Goal: Task Accomplishment & Management: Manage account settings

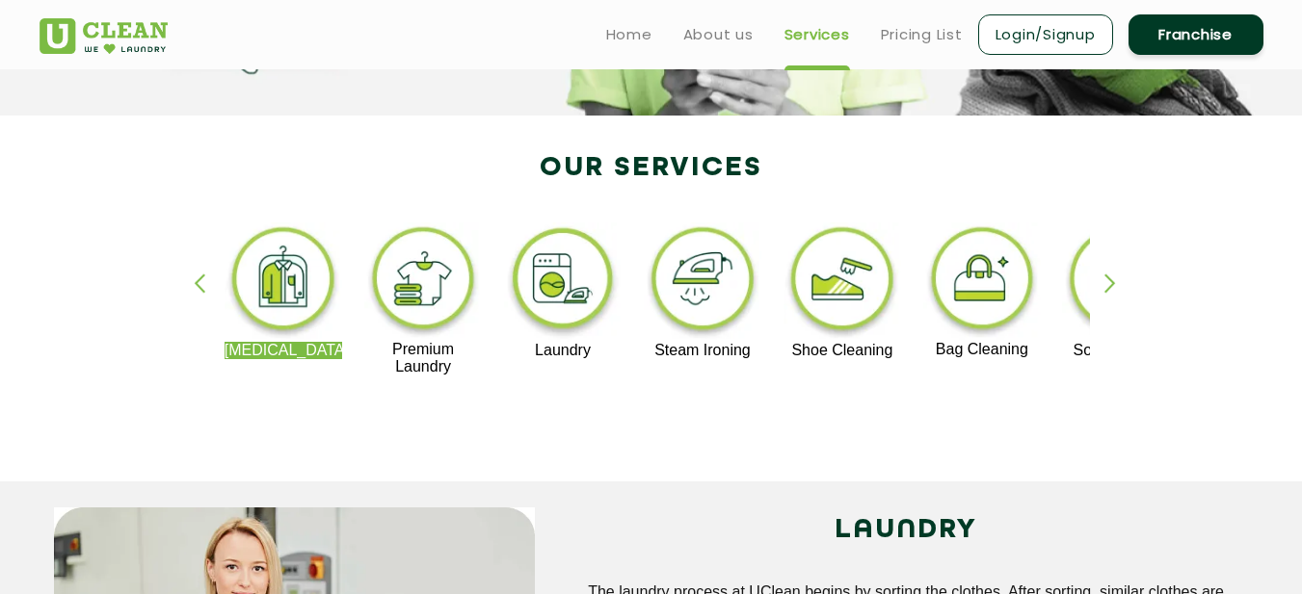
scroll to position [329, 0]
click at [1110, 279] on div "button" at bounding box center [1118, 301] width 29 height 53
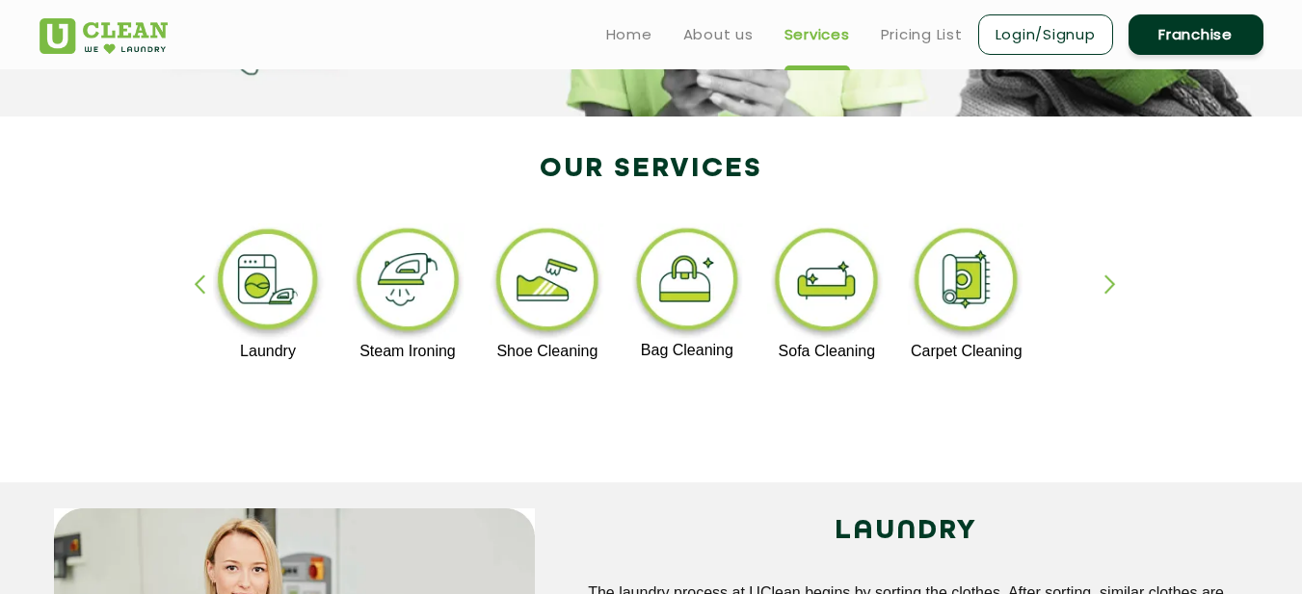
click at [1111, 280] on div "button" at bounding box center [1118, 301] width 29 height 53
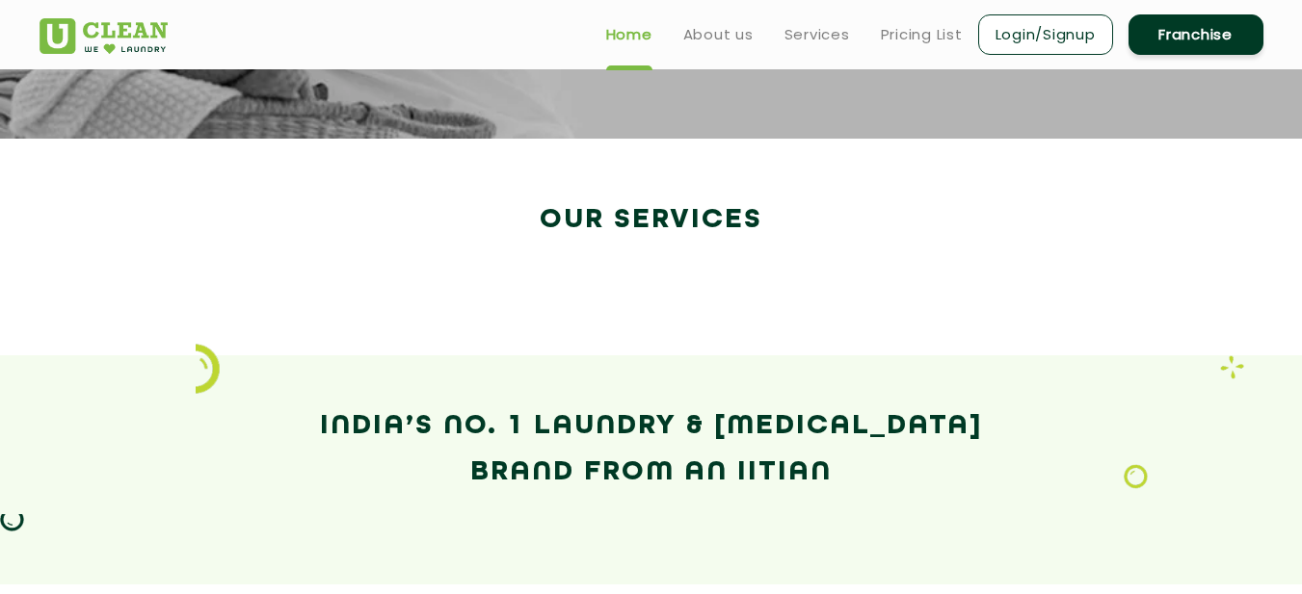
scroll to position [570, 0]
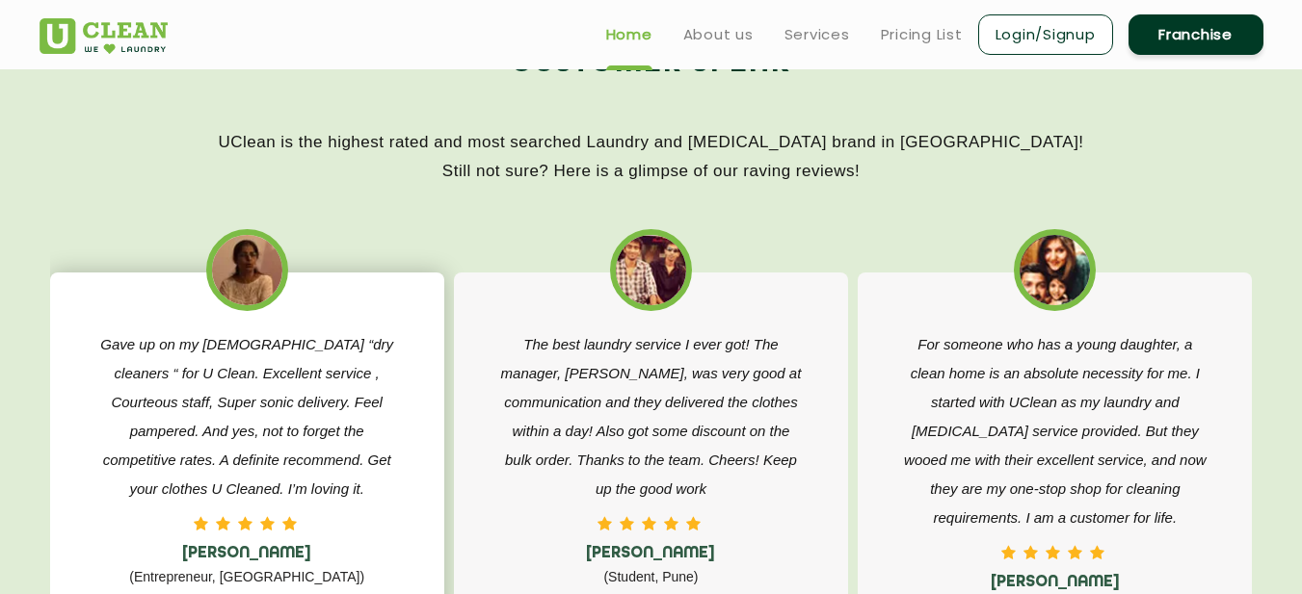
scroll to position [2925, 0]
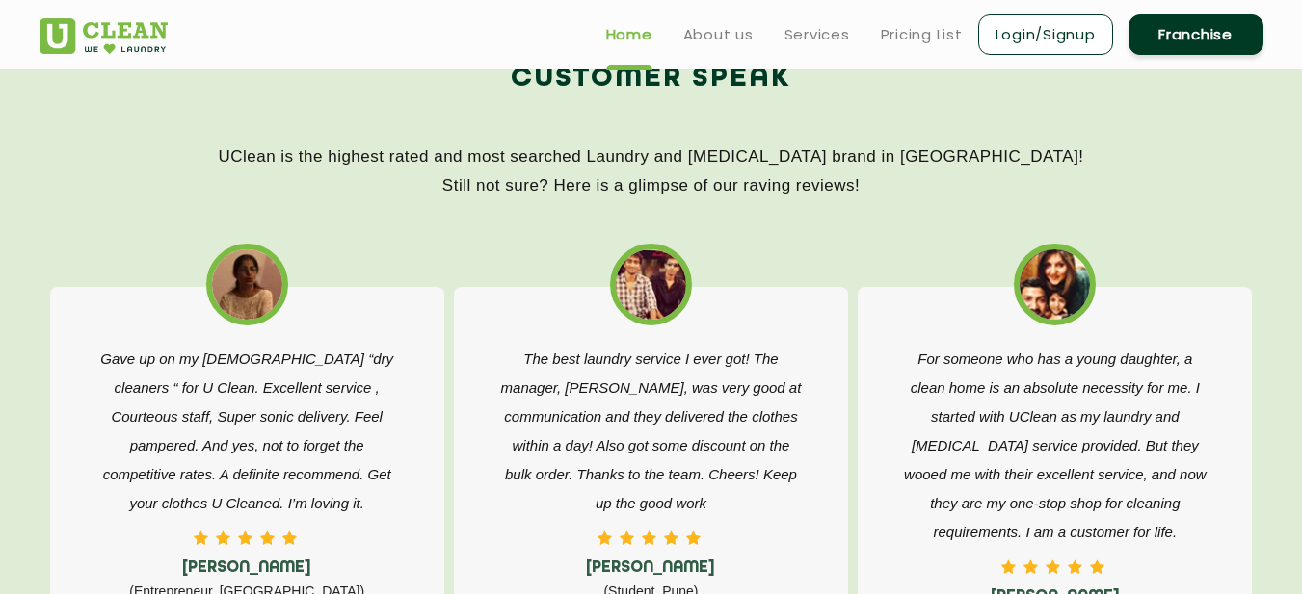
click at [1068, 40] on link "Login/Signup" at bounding box center [1045, 34] width 135 height 40
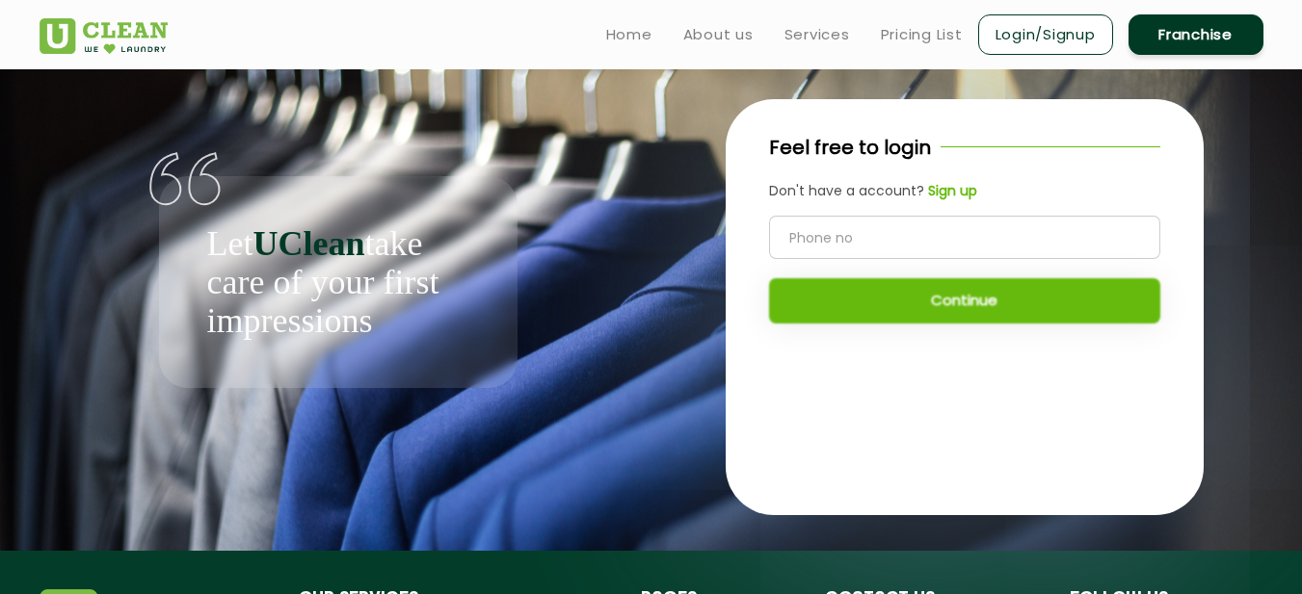
click at [1068, 40] on link "Login/Signup" at bounding box center [1045, 34] width 135 height 40
click at [807, 243] on input "tel" at bounding box center [964, 237] width 391 height 43
click at [804, 242] on input "tel" at bounding box center [964, 237] width 391 height 43
type input "0712657366"
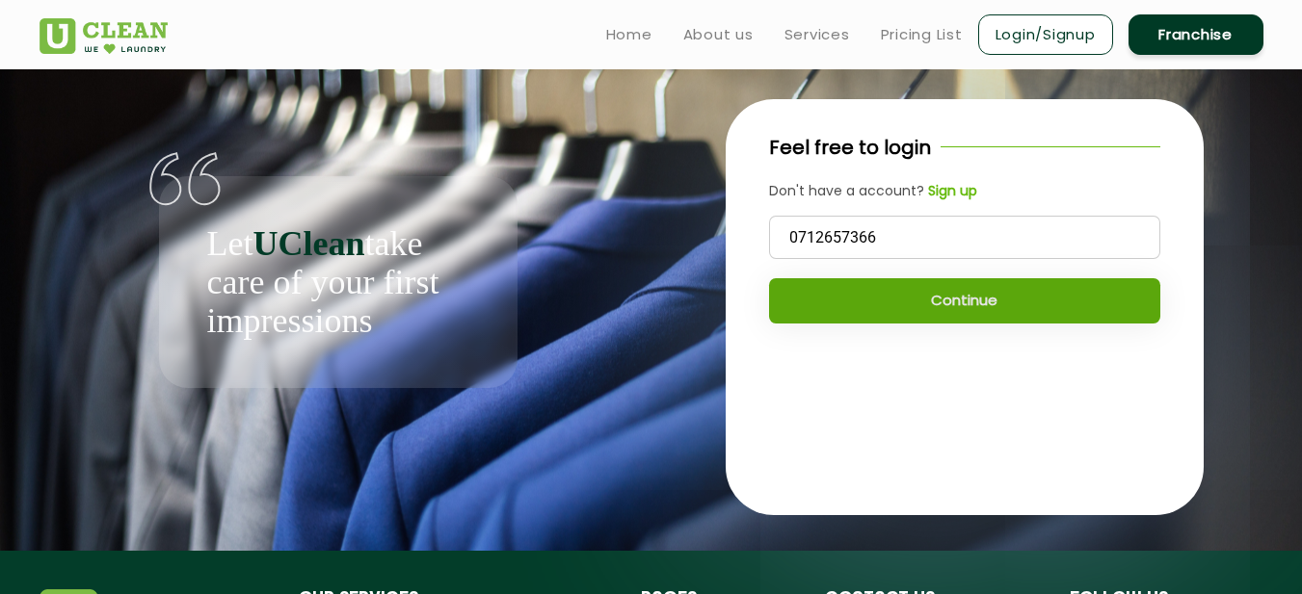
click at [862, 312] on button "Continue" at bounding box center [964, 300] width 391 height 45
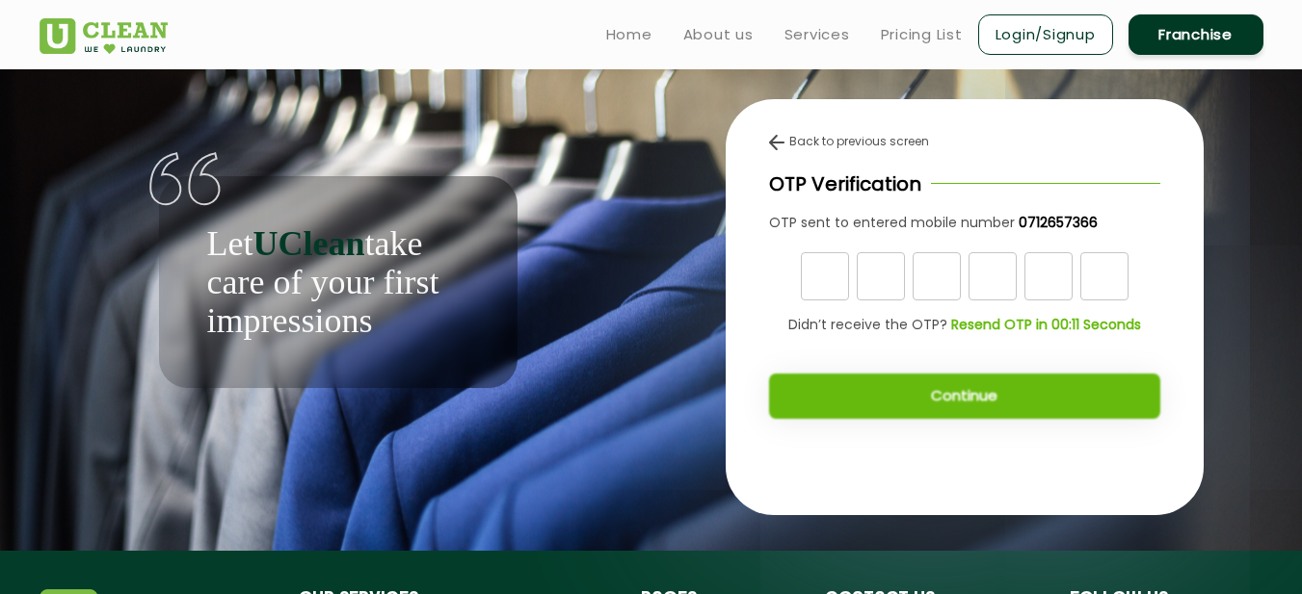
click at [884, 400] on div "Continue" at bounding box center [964, 387] width 391 height 65
click at [1047, 320] on b "Resend OTP" at bounding box center [1045, 324] width 81 height 19
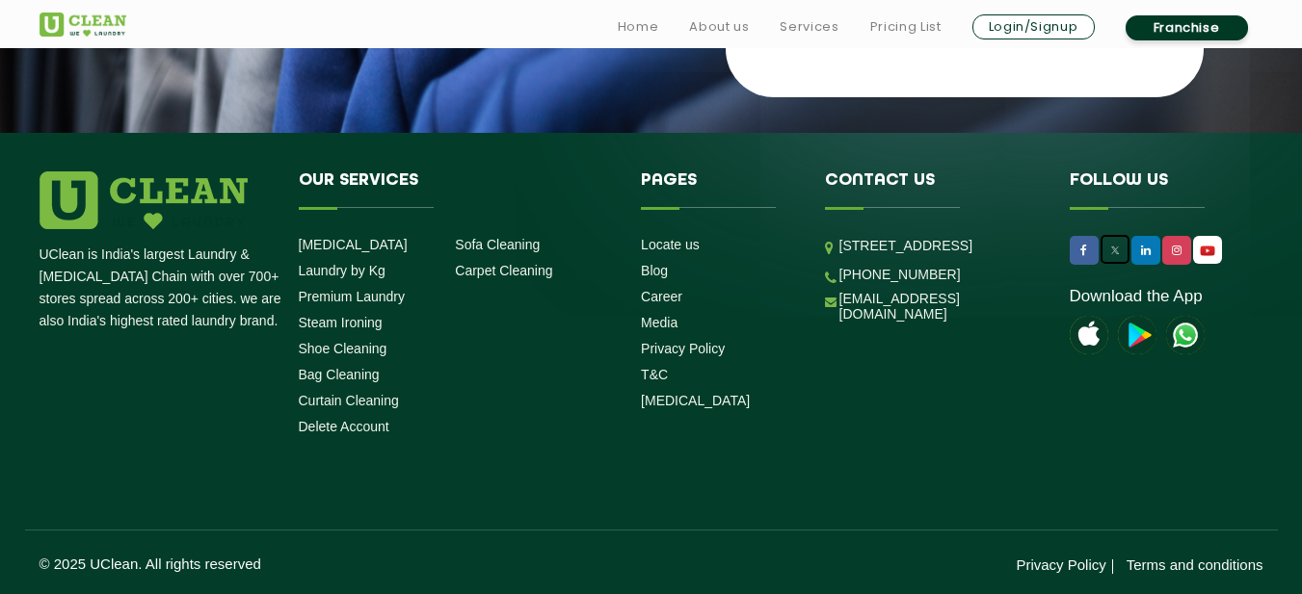
click at [1119, 251] on icon at bounding box center [1114, 251] width 17 height 17
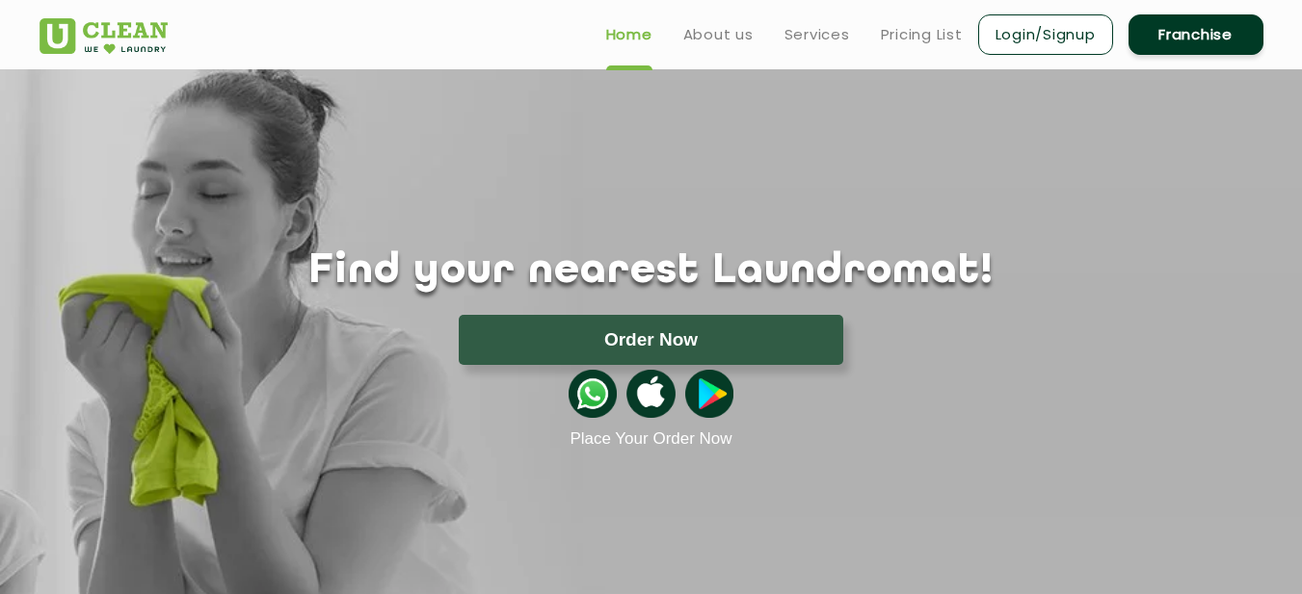
click at [852, 404] on div at bounding box center [651, 394] width 1252 height 58
click at [920, 141] on div "Find your nearest Laundromat! Please select the location Order Now Place Your O…" at bounding box center [651, 259] width 1252 height 380
click at [599, 214] on div "Find your nearest Laundromat! Please select the location Order Now Place Your O…" at bounding box center [651, 259] width 1252 height 380
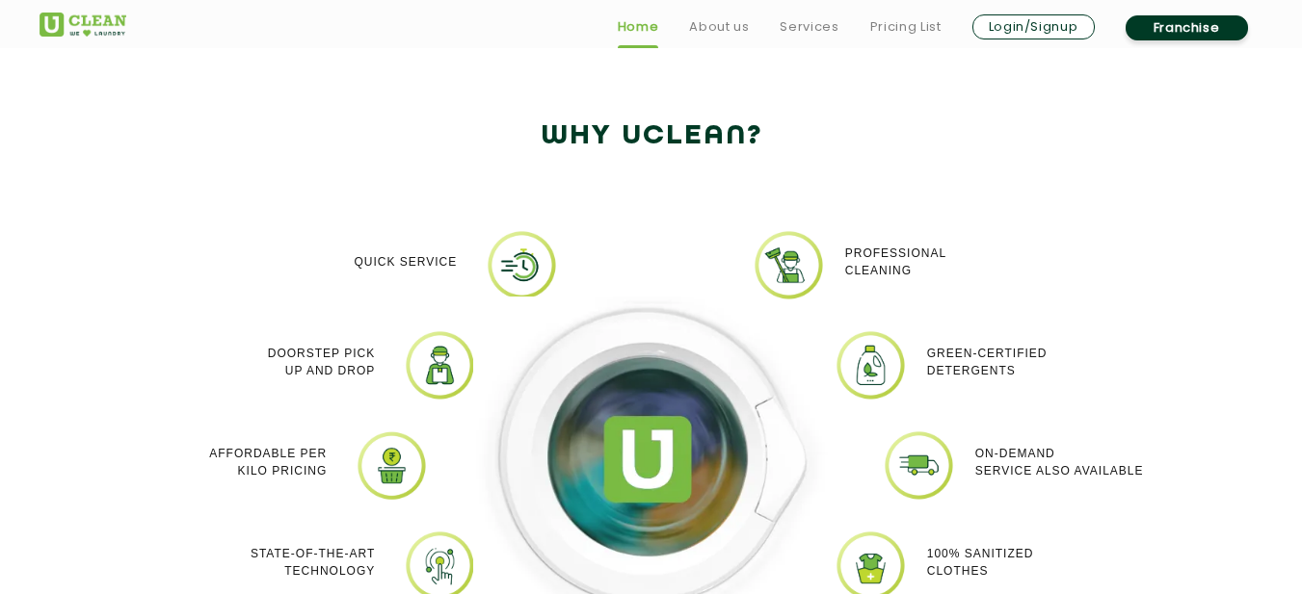
scroll to position [1552, 0]
click at [997, 576] on p "100% Sanitized Clothes" at bounding box center [980, 561] width 107 height 35
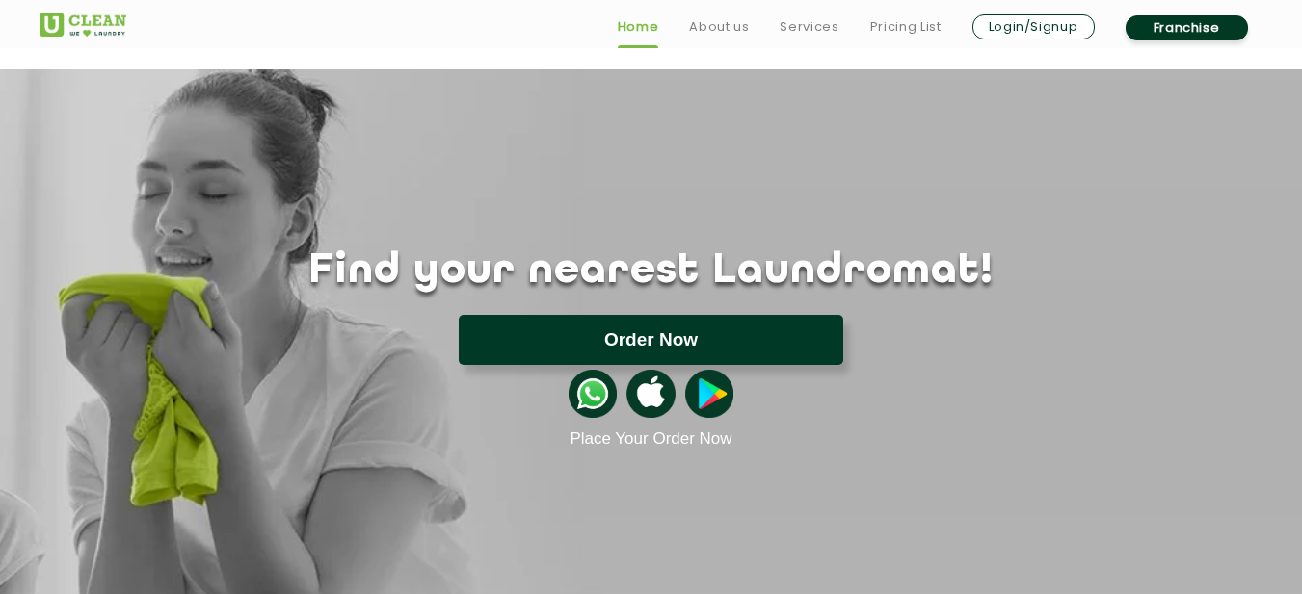
scroll to position [113, 0]
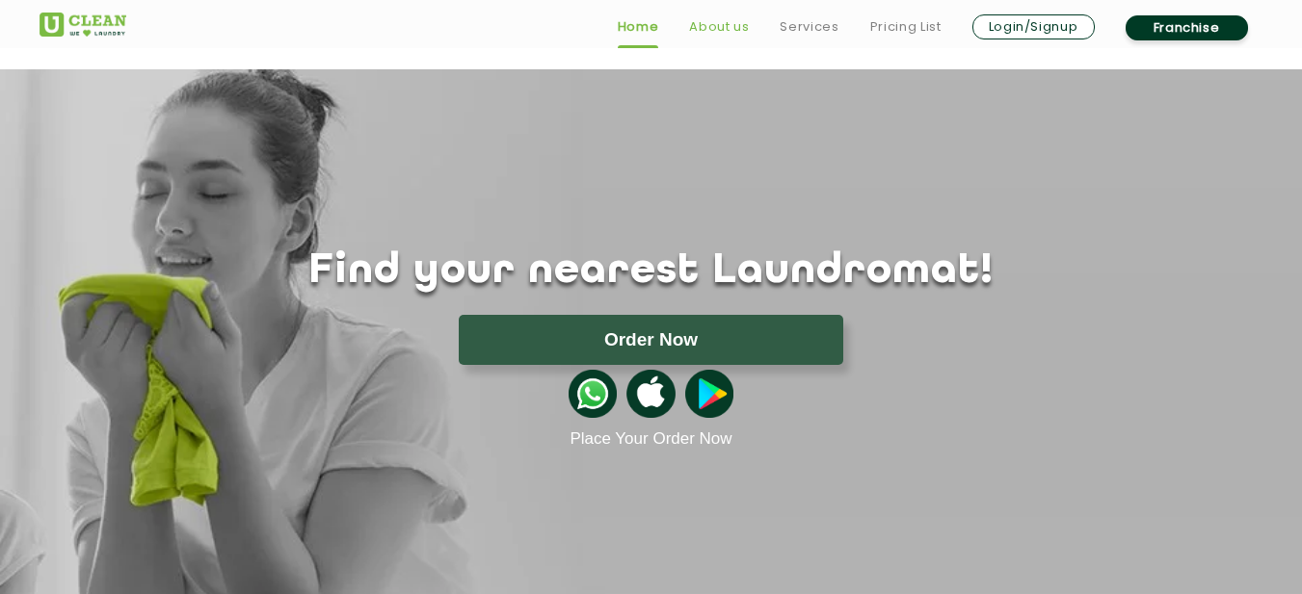
click at [724, 25] on link "About us" at bounding box center [719, 26] width 60 height 23
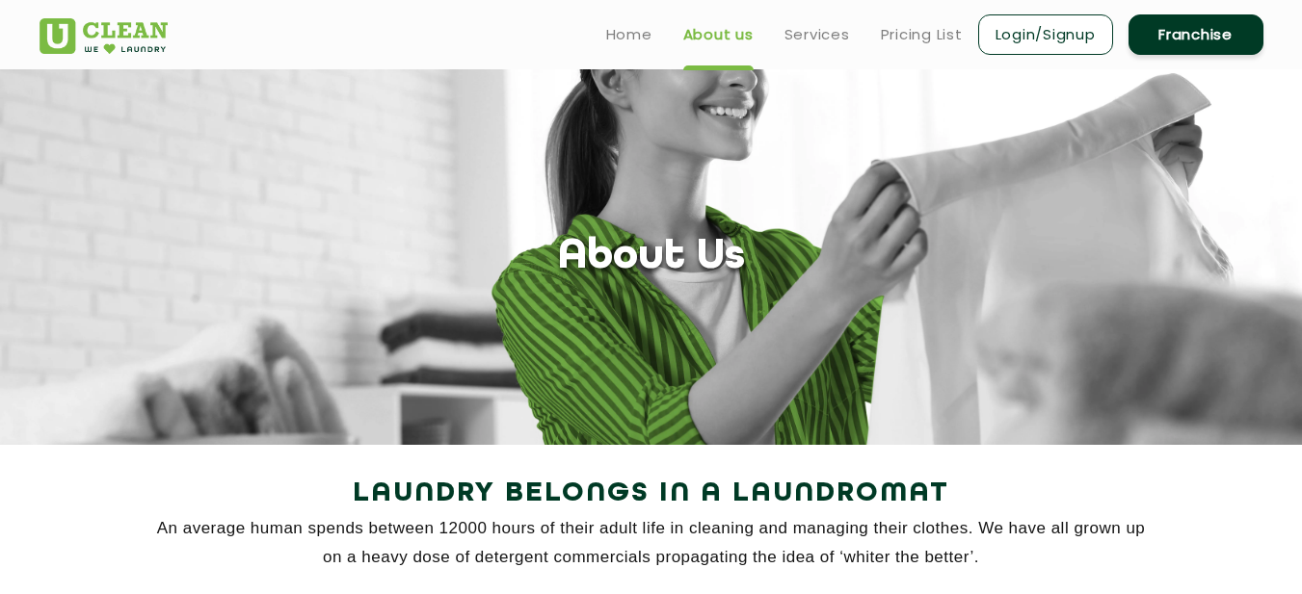
click at [673, 359] on section "About Us" at bounding box center [651, 257] width 1302 height 376
click at [814, 32] on link "Services" at bounding box center [817, 34] width 66 height 23
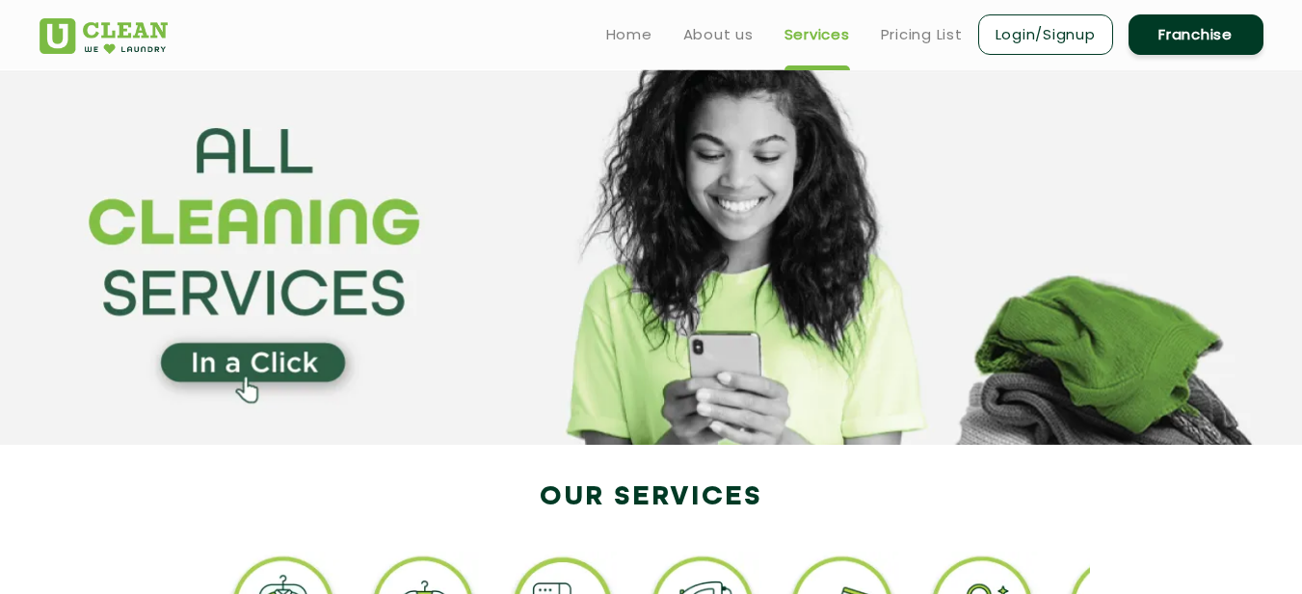
scroll to position [1155, 0]
click at [933, 35] on link "Pricing List" at bounding box center [922, 34] width 82 height 23
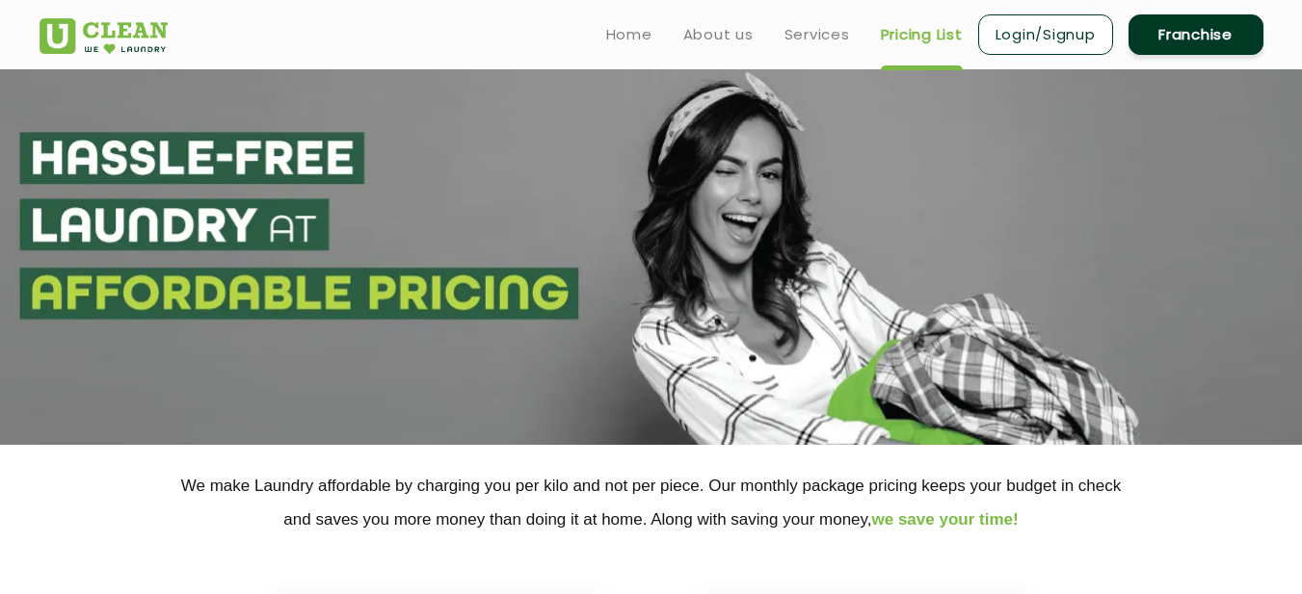
select select "0"
click at [1040, 36] on link "Login/Signup" at bounding box center [1045, 34] width 135 height 40
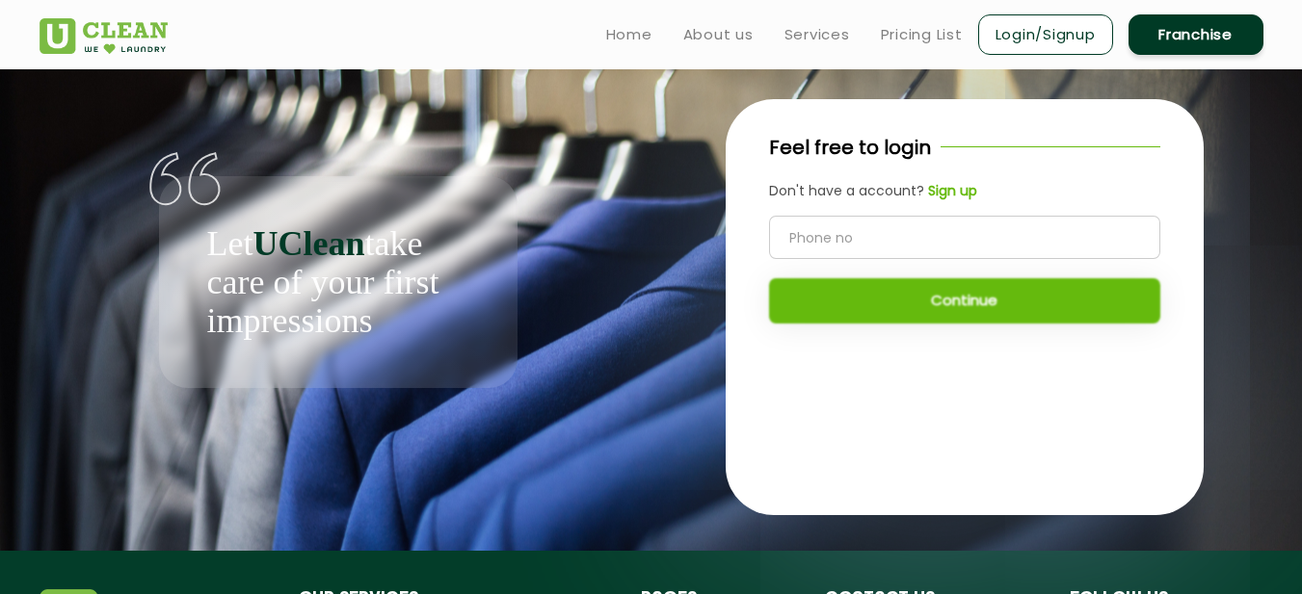
click at [643, 222] on div "Let UClean take care of your first impressions" at bounding box center [338, 228] width 626 height 319
click at [910, 22] on li "Pricing List" at bounding box center [922, 34] width 82 height 24
click at [908, 34] on link "Pricing List" at bounding box center [922, 34] width 82 height 23
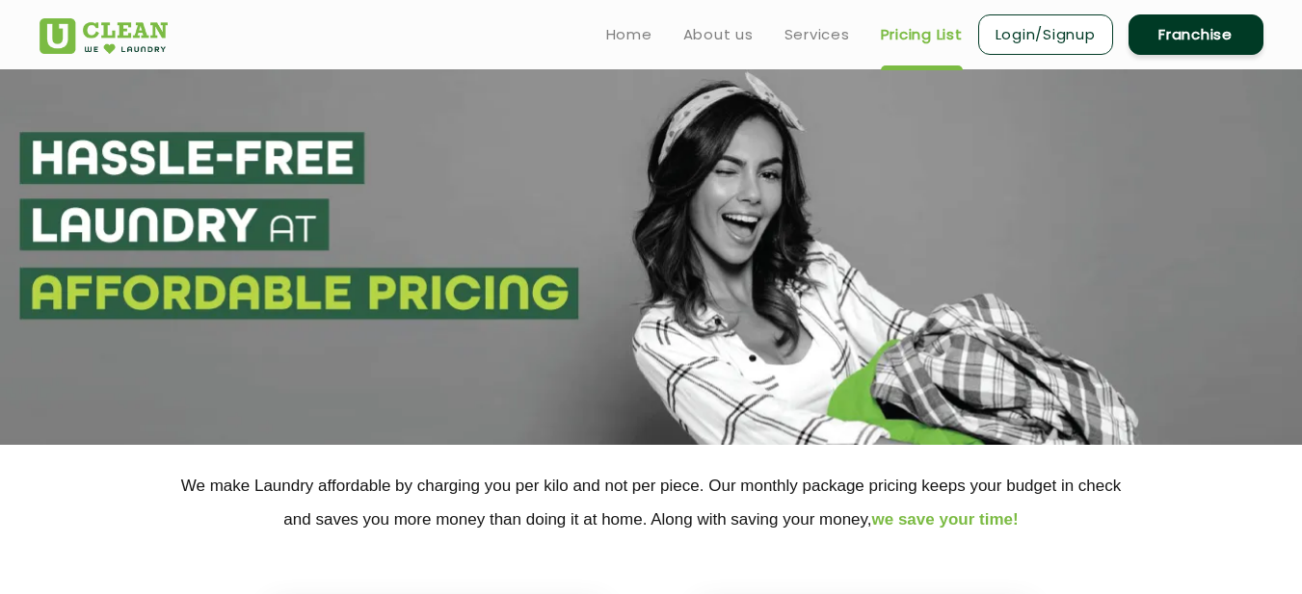
select select "0"
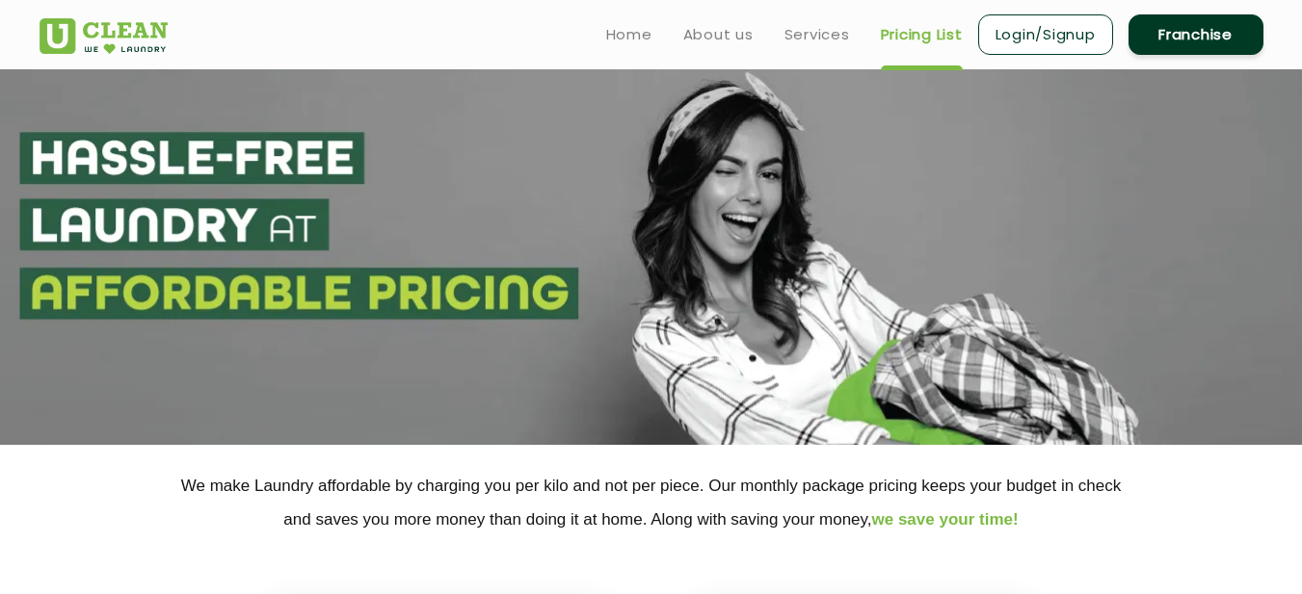
click at [655, 537] on div "Select city [GEOGRAPHIC_DATA] [GEOGRAPHIC_DATA] [GEOGRAPHIC_DATA] [GEOGRAPHIC_D…" at bounding box center [651, 599] width 1252 height 124
click at [1020, 40] on link "Login/Signup" at bounding box center [1045, 34] width 135 height 40
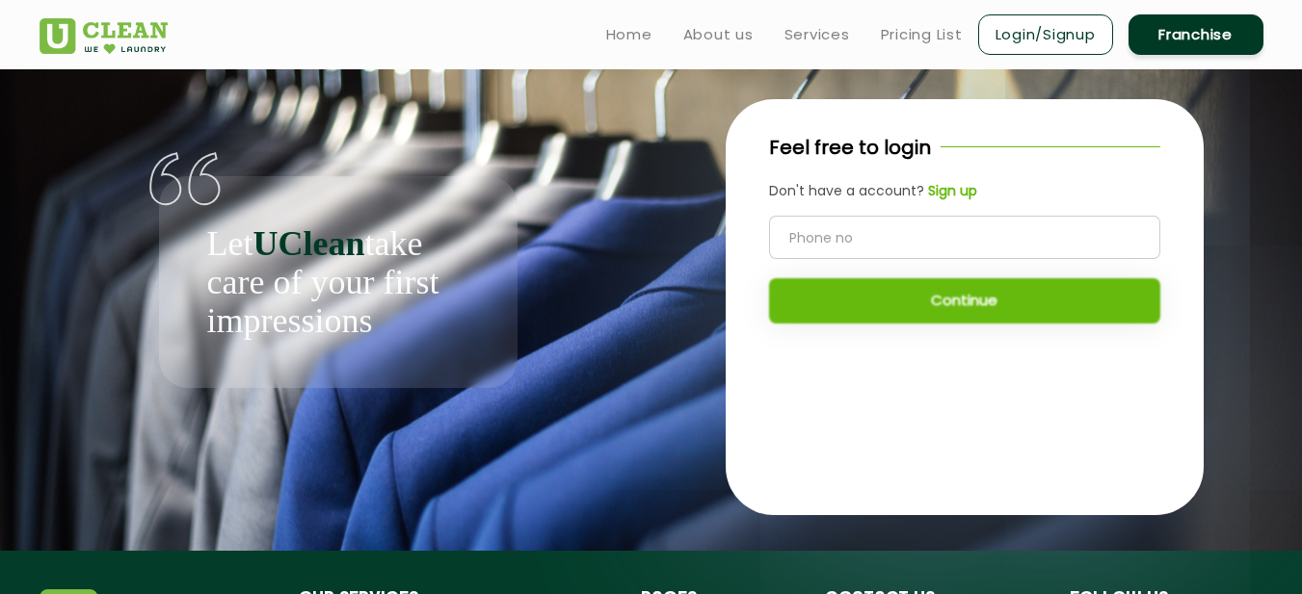
click at [831, 239] on input "tel" at bounding box center [964, 237] width 391 height 43
click at [944, 183] on b "Sign up" at bounding box center [952, 190] width 49 height 19
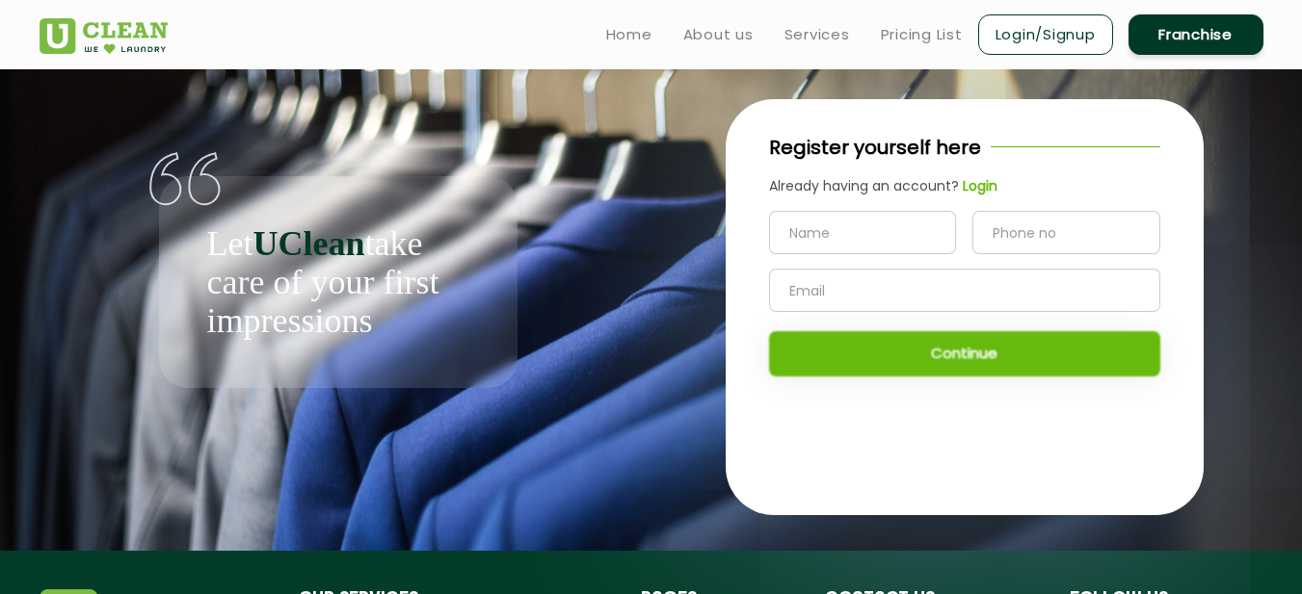
click at [862, 226] on input "text" at bounding box center [863, 232] width 188 height 43
type input "Jepkemoi Shyllah"
type input "0712657366"
click at [816, 280] on input "text" at bounding box center [964, 290] width 391 height 43
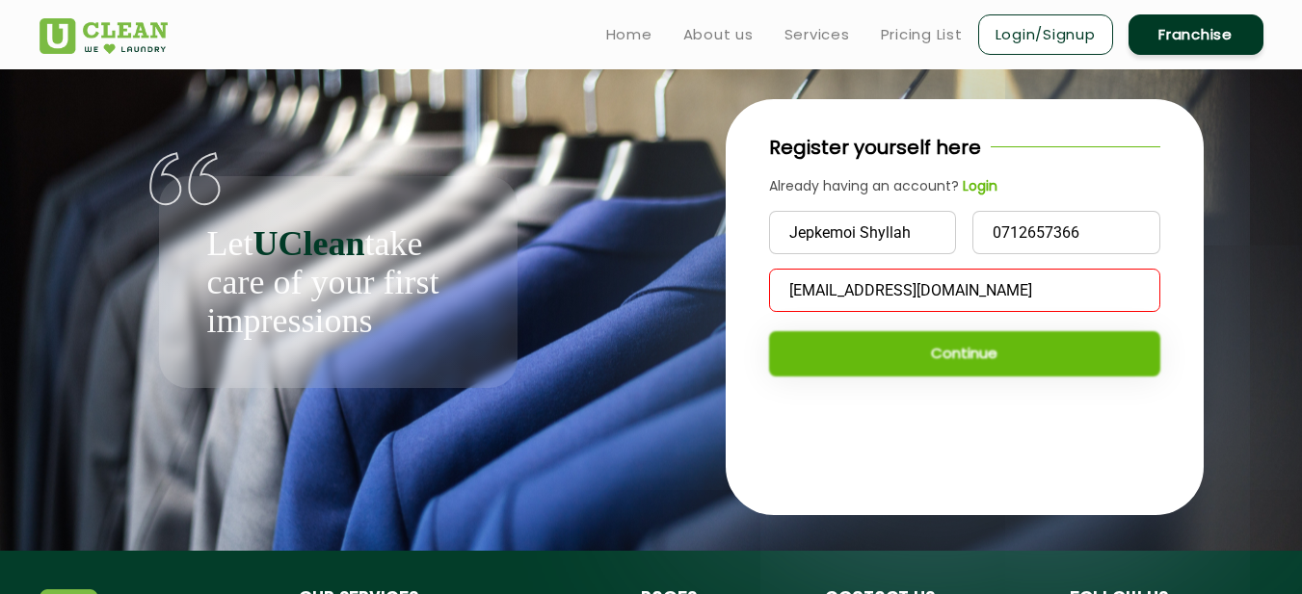
type input "[EMAIL_ADDRESS][DOMAIN_NAME]"
click at [857, 360] on div "Jepkemoi Shyllah 0712657366 [EMAIL_ADDRESS][DOMAIN_NAME] Continue" at bounding box center [964, 294] width 391 height 166
click at [961, 354] on div "Jepkemoi Shyllah 0712657366 [EMAIL_ADDRESS][DOMAIN_NAME] Continue" at bounding box center [964, 294] width 391 height 166
click at [1000, 361] on div "Jepkemoi Shyllah 0712657366 [EMAIL_ADDRESS][DOMAIN_NAME] Continue" at bounding box center [964, 294] width 391 height 166
click at [1080, 370] on div "Jepkemoi Shyllah 0712657366 [EMAIL_ADDRESS][DOMAIN_NAME] Continue" at bounding box center [964, 294] width 391 height 166
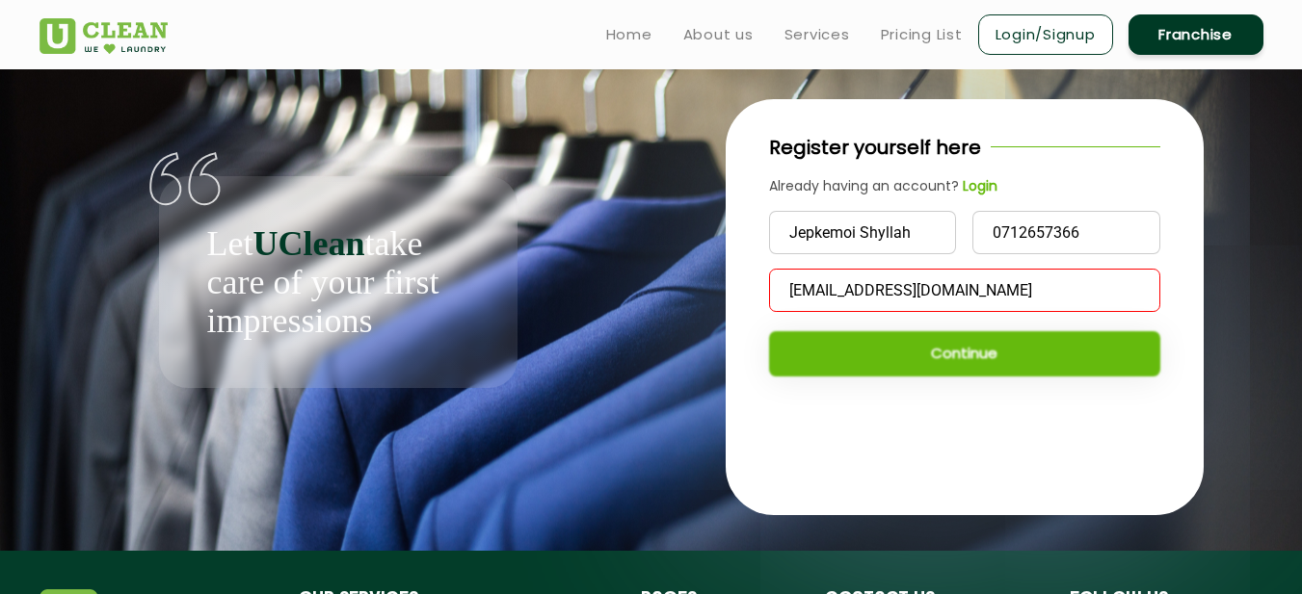
click at [996, 347] on div "Jepkemoi Shyllah 0712657366 [EMAIL_ADDRESS][DOMAIN_NAME] Continue" at bounding box center [964, 294] width 391 height 166
drag, startPoint x: 892, startPoint y: 358, endPoint x: 954, endPoint y: 289, distance: 92.8
click at [954, 289] on div "Jepkemoi Shyllah 0712657366 [EMAIL_ADDRESS][DOMAIN_NAME] Continue" at bounding box center [964, 294] width 391 height 166
click at [954, 289] on input "[EMAIL_ADDRESS][DOMAIN_NAME]" at bounding box center [964, 290] width 391 height 43
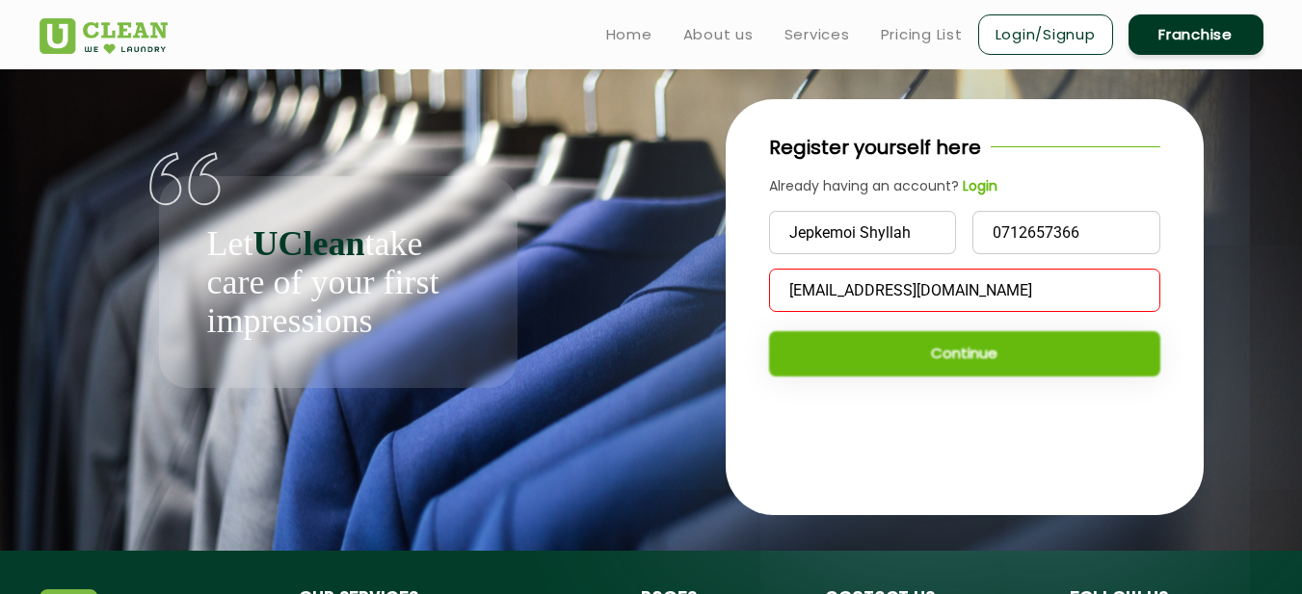
click at [954, 289] on input "[EMAIL_ADDRESS][DOMAIN_NAME]" at bounding box center [964, 290] width 391 height 43
click at [1040, 276] on input "[EMAIL_ADDRESS][DOMAIN_NAME]" at bounding box center [964, 290] width 391 height 43
click at [623, 279] on div "Let UClean take care of your first impressions" at bounding box center [338, 228] width 597 height 319
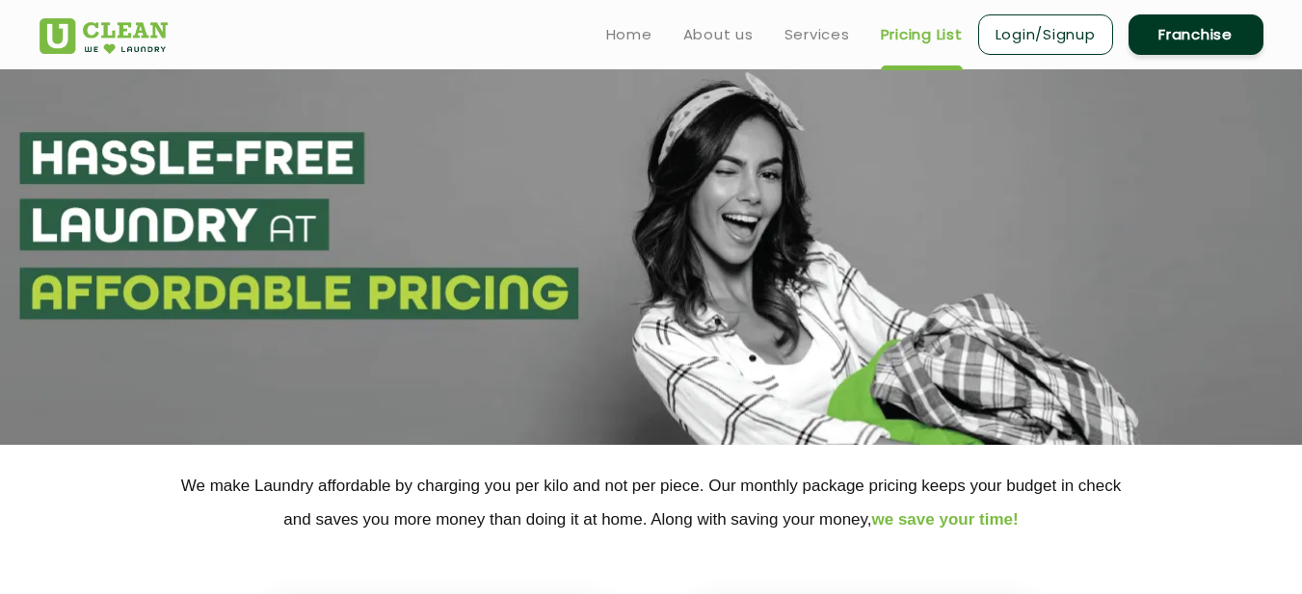
select select "0"
click at [627, 26] on link "Home" at bounding box center [629, 34] width 46 height 23
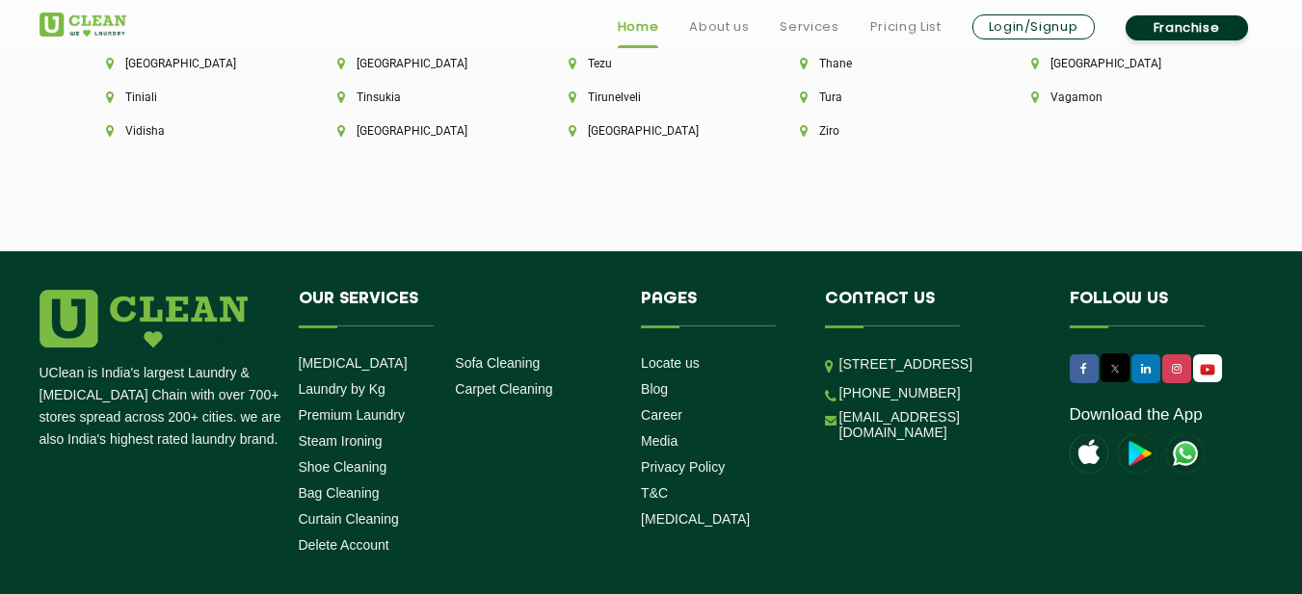
scroll to position [5497, 0]
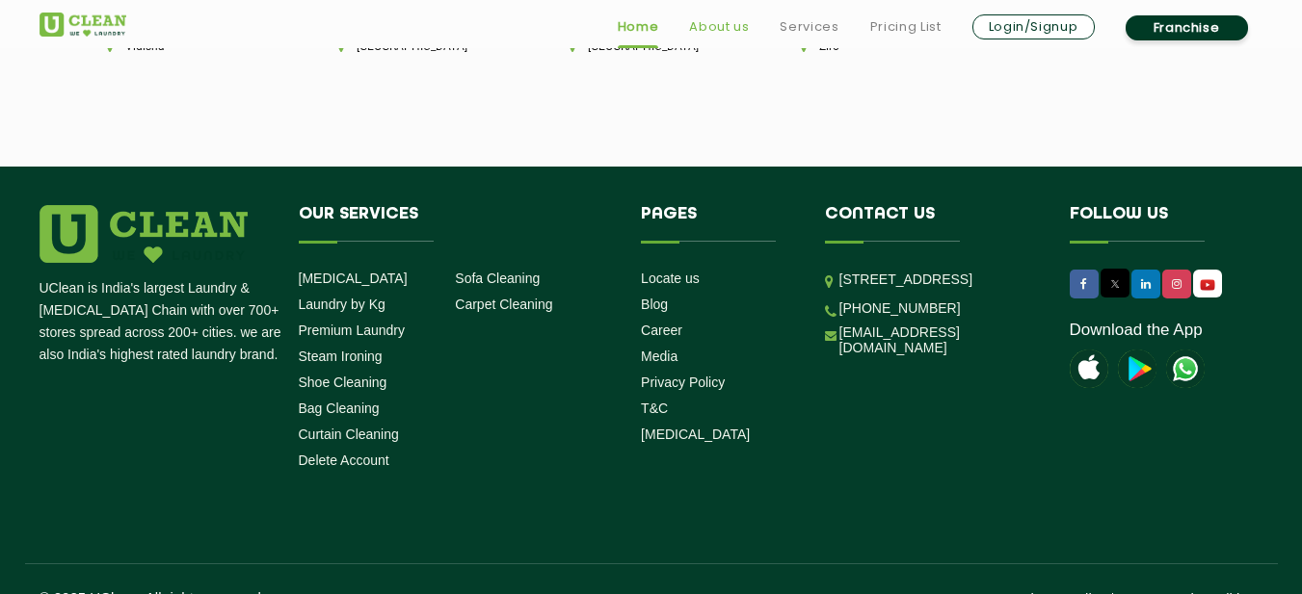
click at [733, 30] on link "About us" at bounding box center [719, 26] width 60 height 23
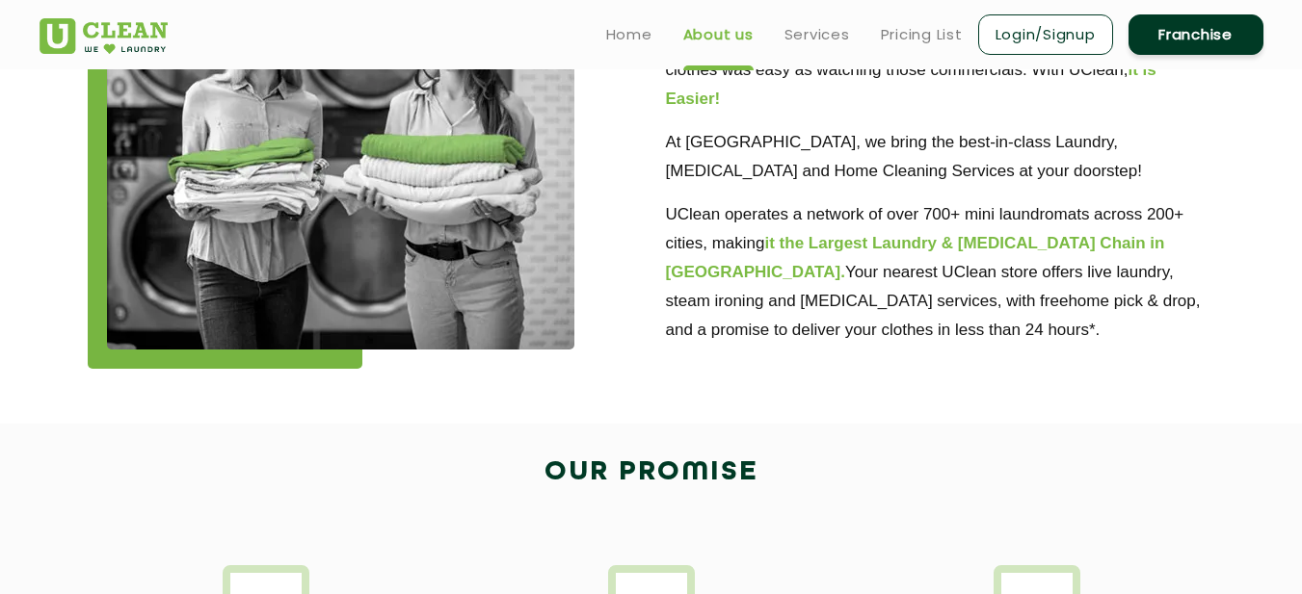
scroll to position [608, 0]
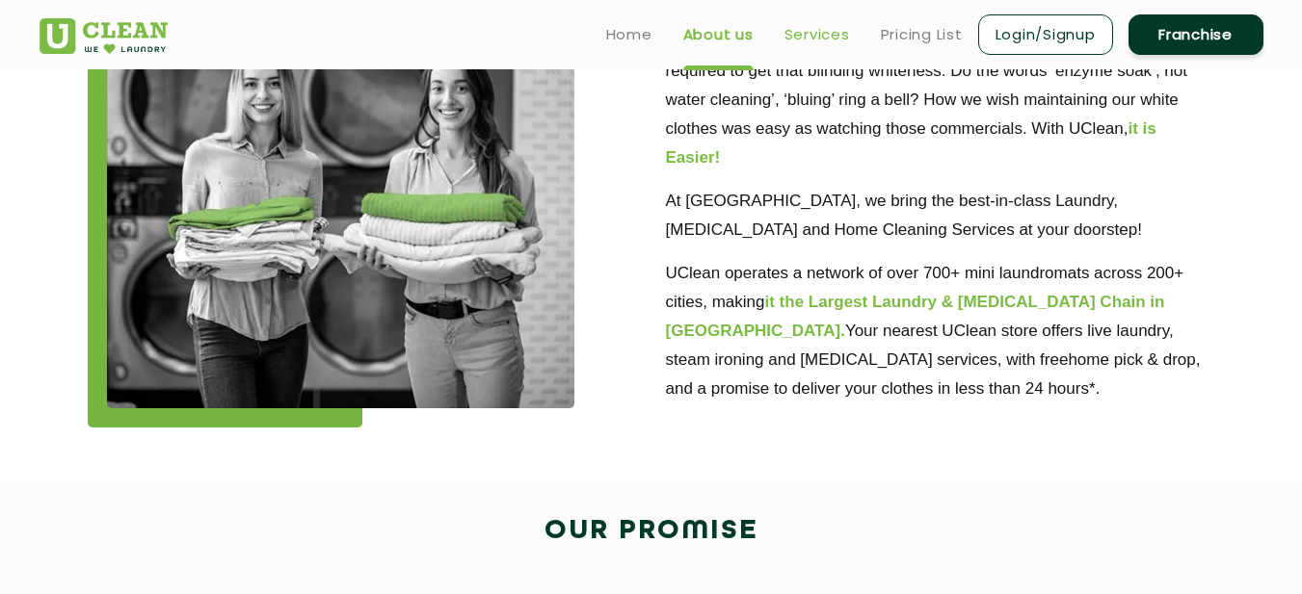
click at [834, 31] on link "Services" at bounding box center [817, 34] width 66 height 23
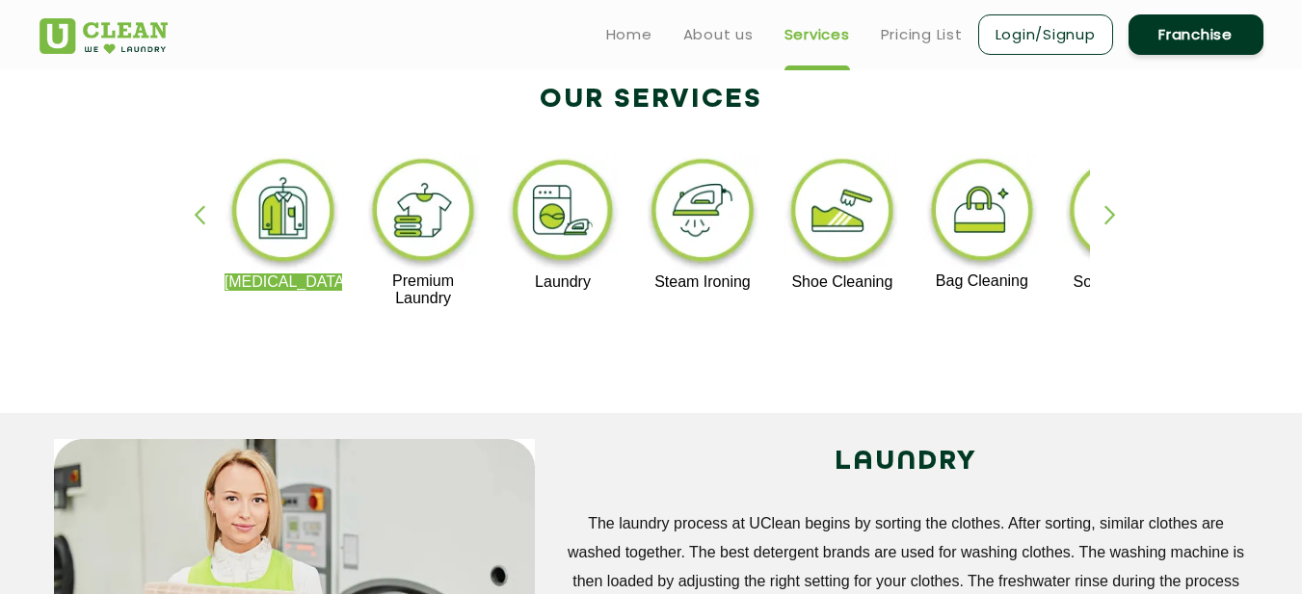
scroll to position [399, 0]
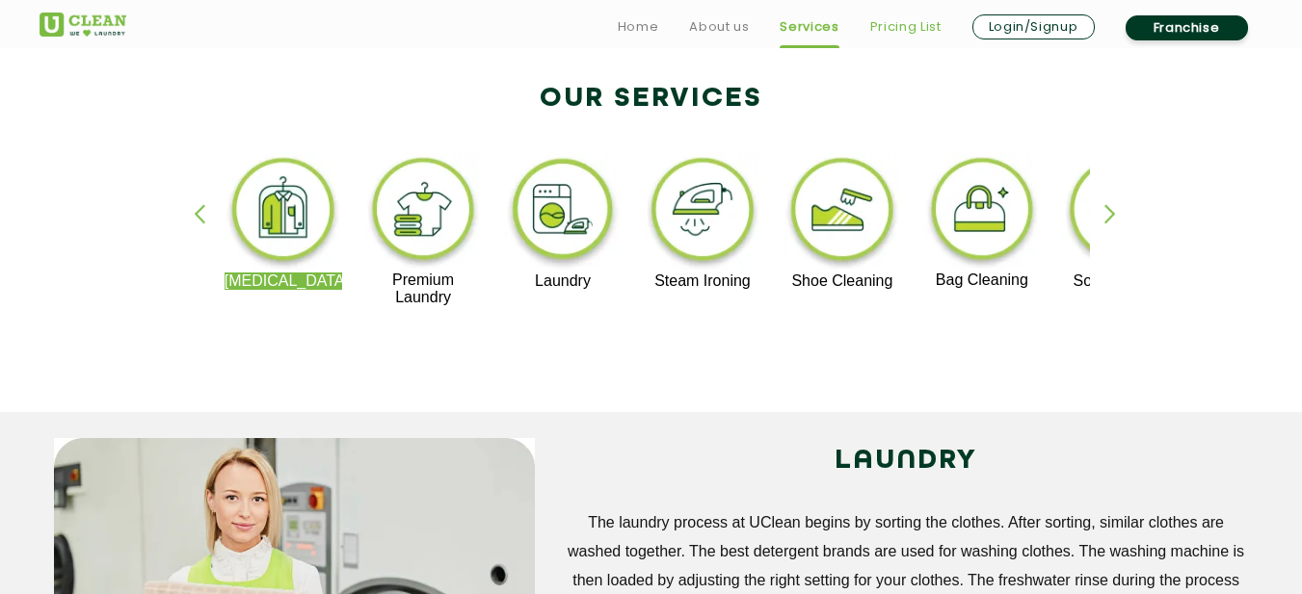
click at [927, 23] on link "Pricing List" at bounding box center [905, 26] width 71 height 23
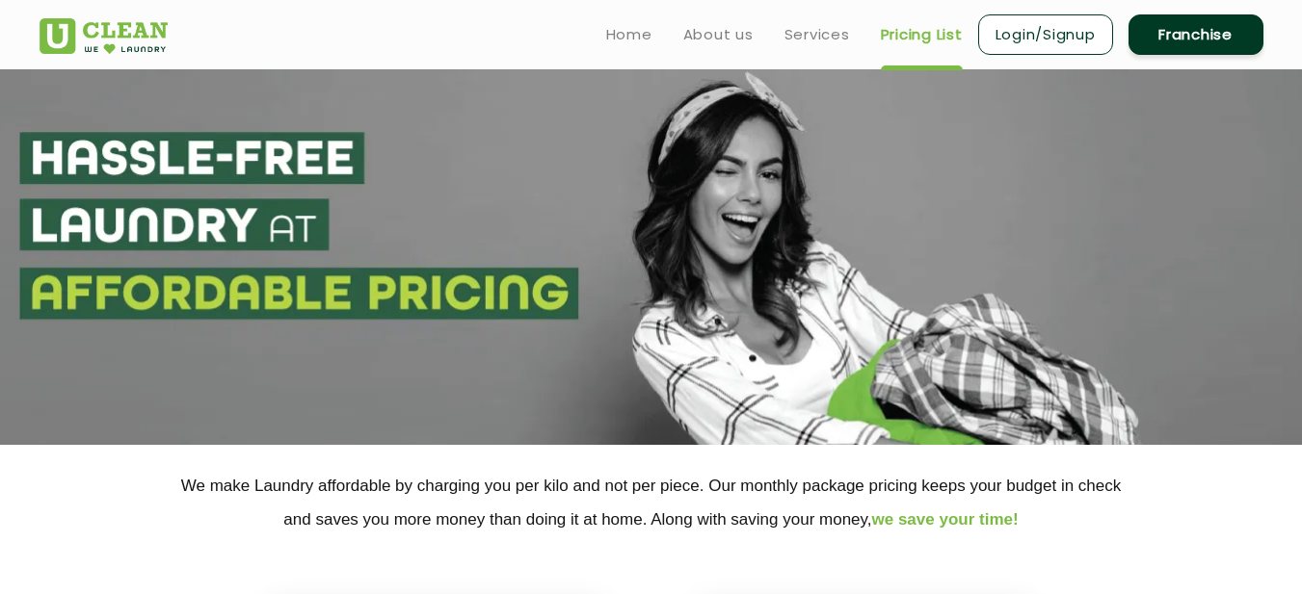
select select "0"
click at [1177, 32] on link "Franchise" at bounding box center [1195, 34] width 135 height 40
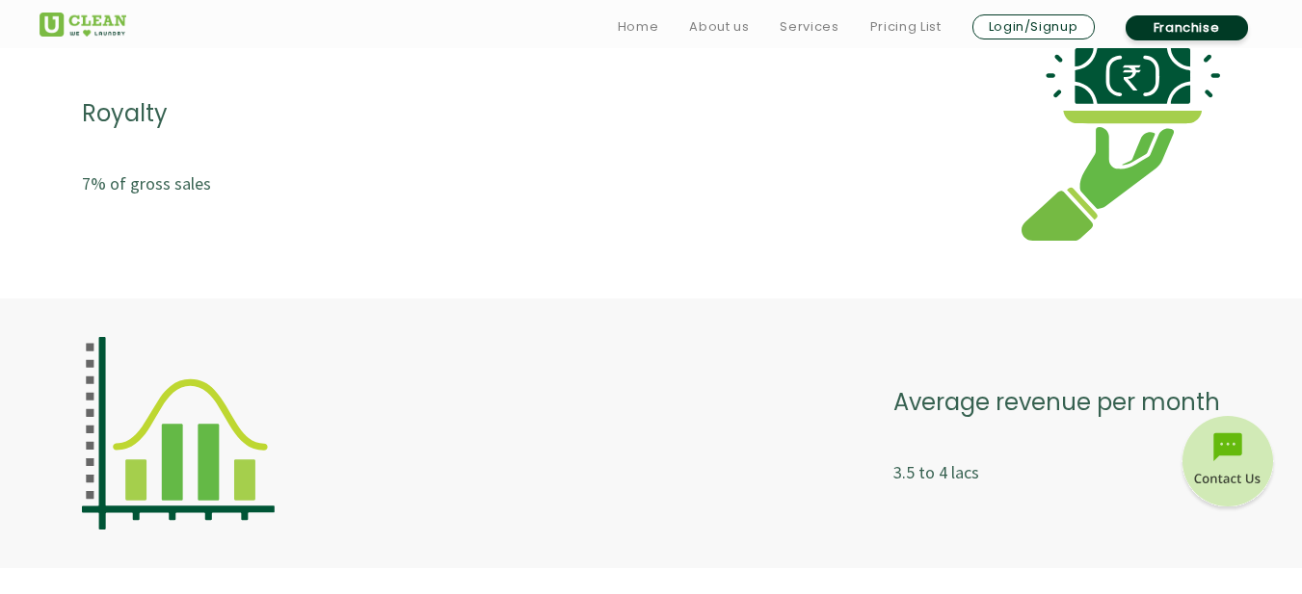
scroll to position [4100, 0]
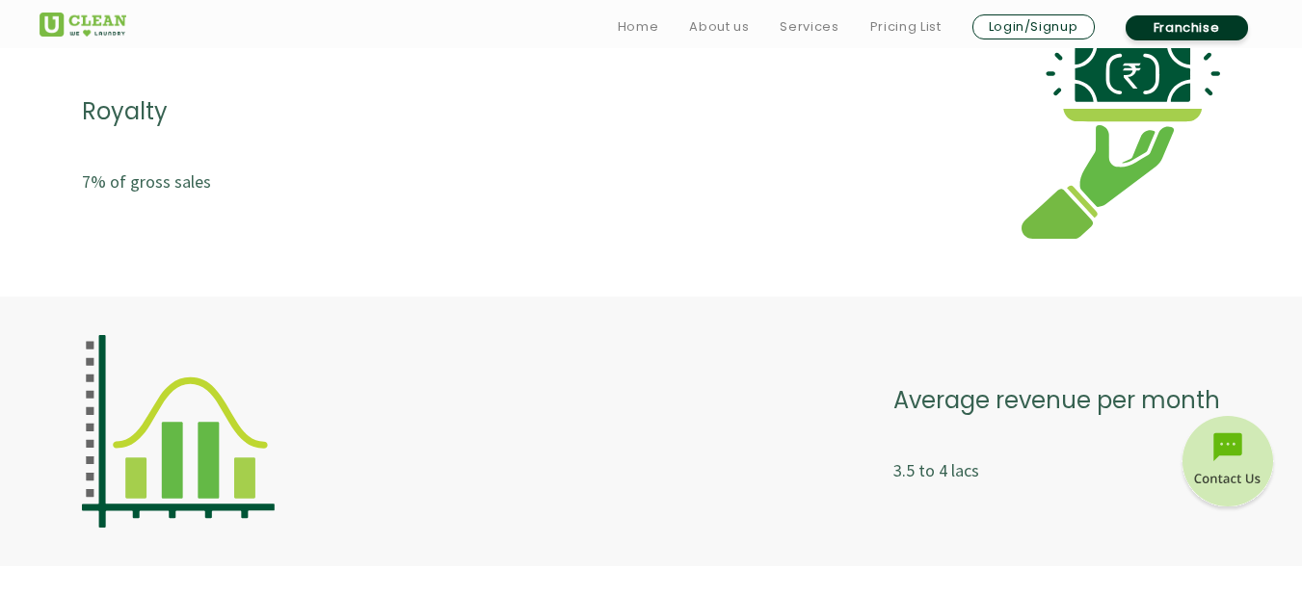
drag, startPoint x: 627, startPoint y: 339, endPoint x: 577, endPoint y: 378, distance: 63.2
click at [577, 378] on div "Average revenue per month 3.5 to 4 lacs" at bounding box center [651, 431] width 1138 height 193
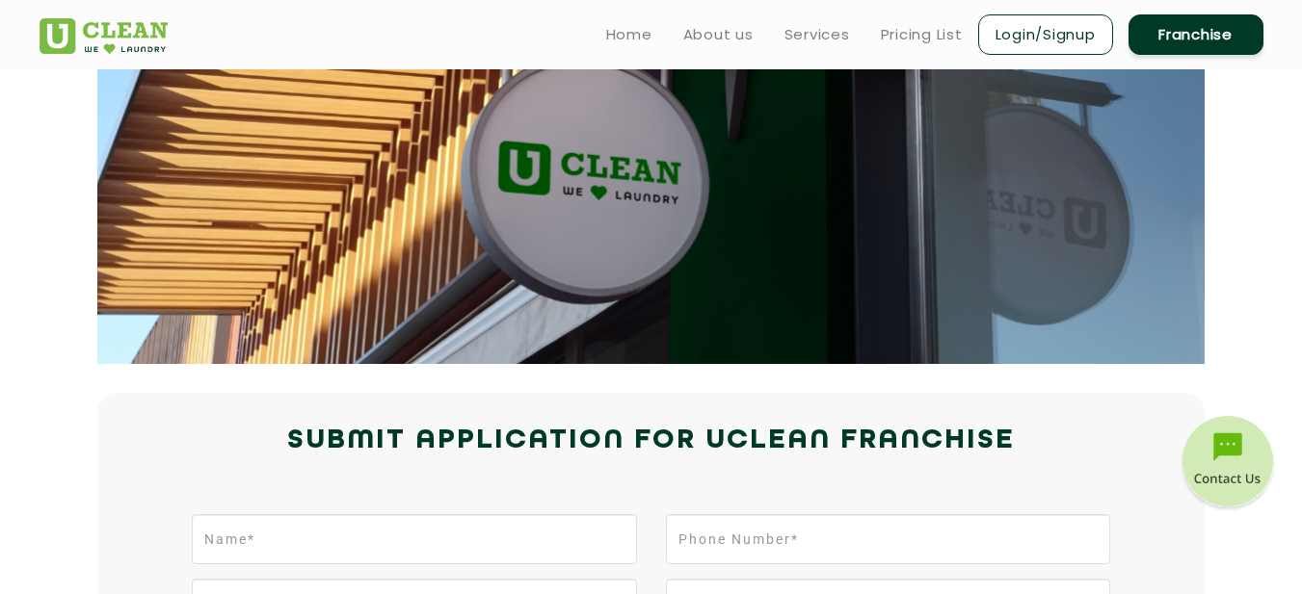
scroll to position [0, 0]
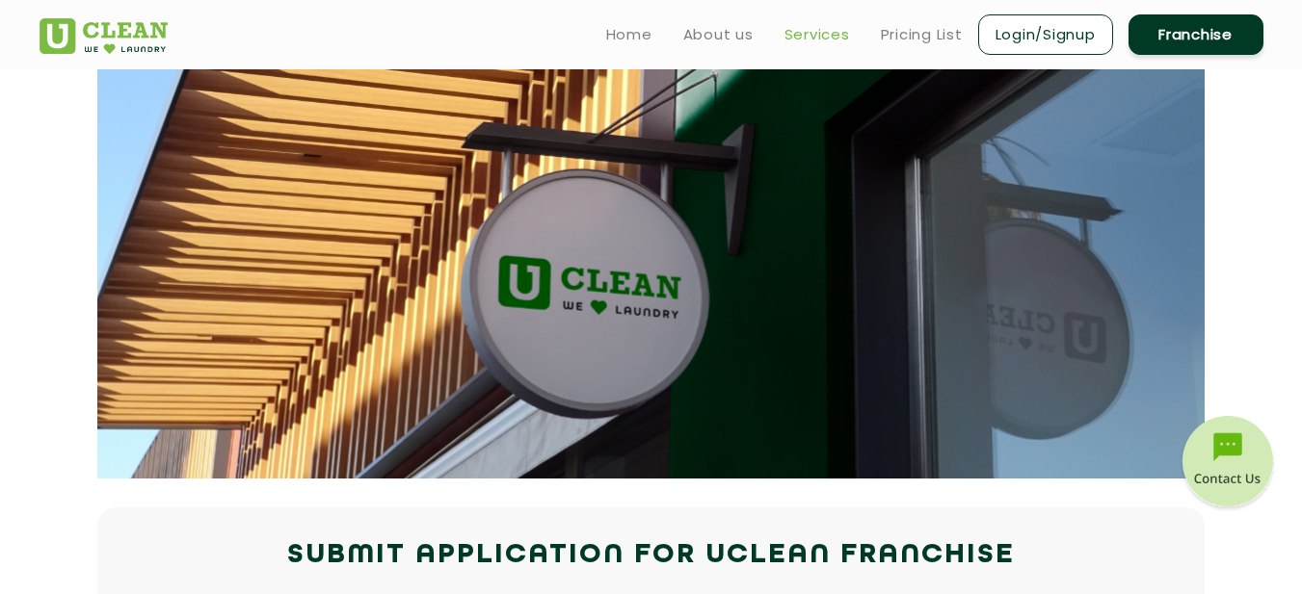
click at [822, 29] on link "Services" at bounding box center [817, 34] width 66 height 23
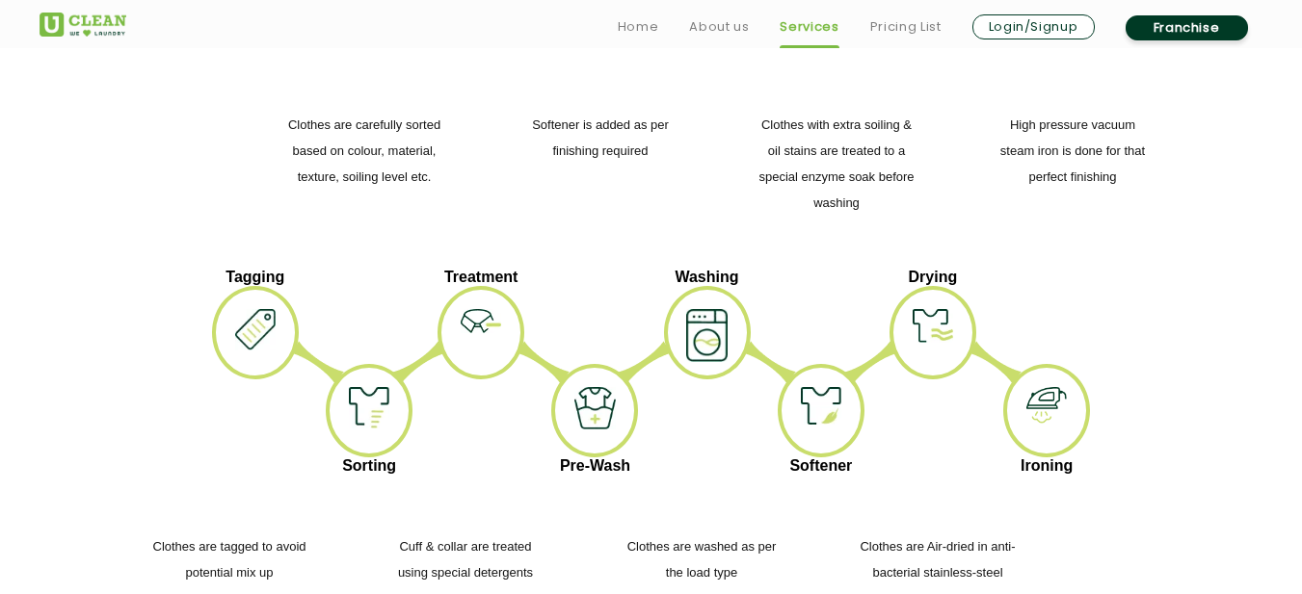
scroll to position [2393, 0]
click at [527, 58] on div "High pressure vacuum steam iron is done for that perfect finishing Clothes with…" at bounding box center [652, 163] width 1224 height 210
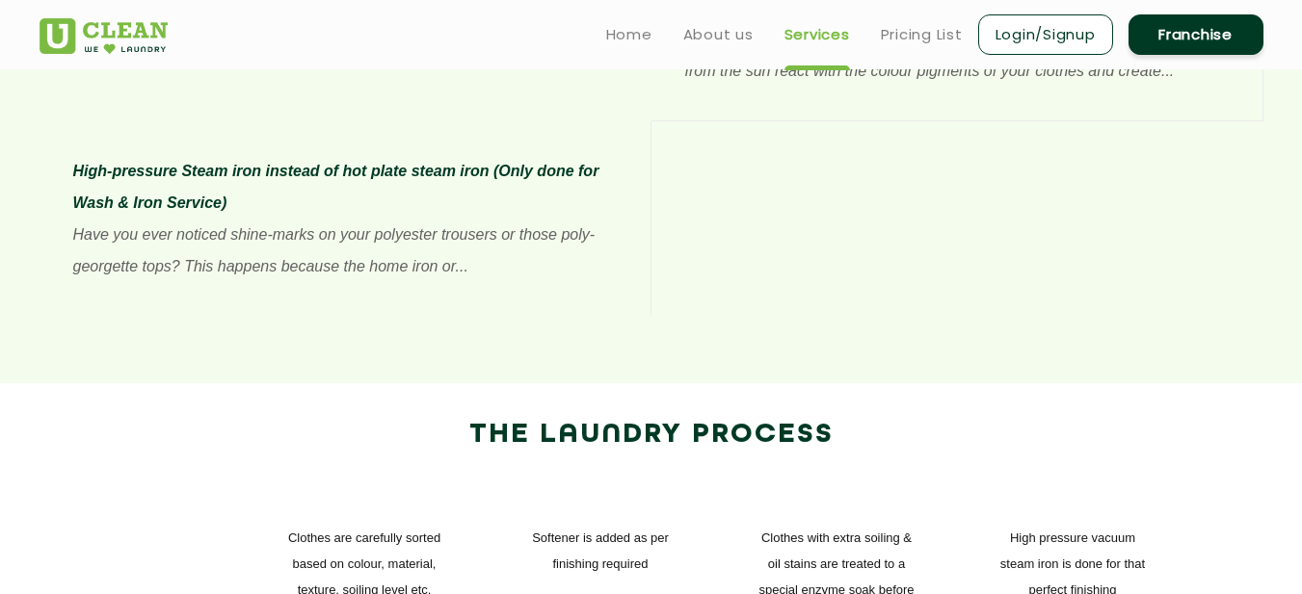
scroll to position [1978, 0]
click at [638, 27] on link "Home" at bounding box center [629, 34] width 46 height 23
